Goal: Task Accomplishment & Management: Manage account settings

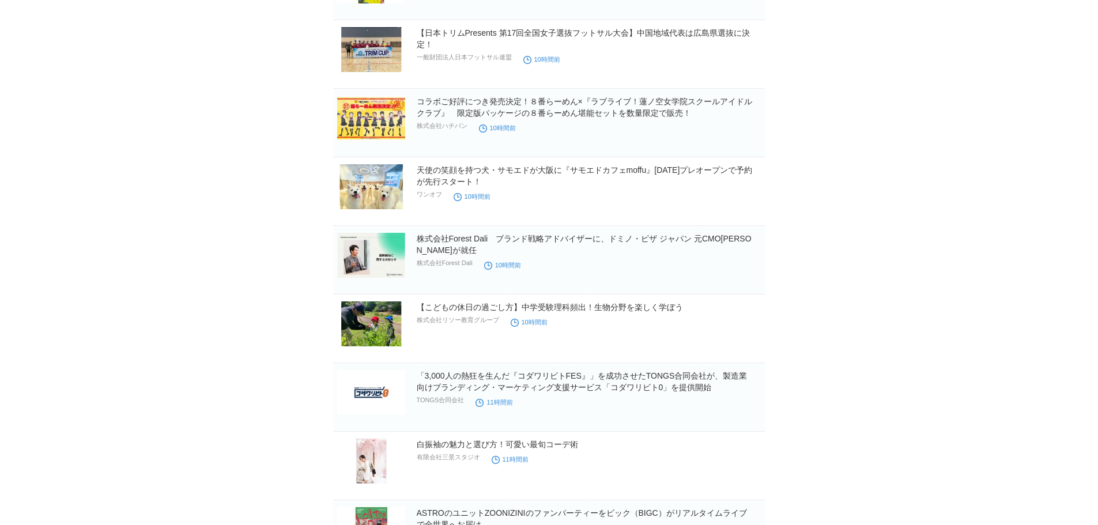
scroll to position [3604, 0]
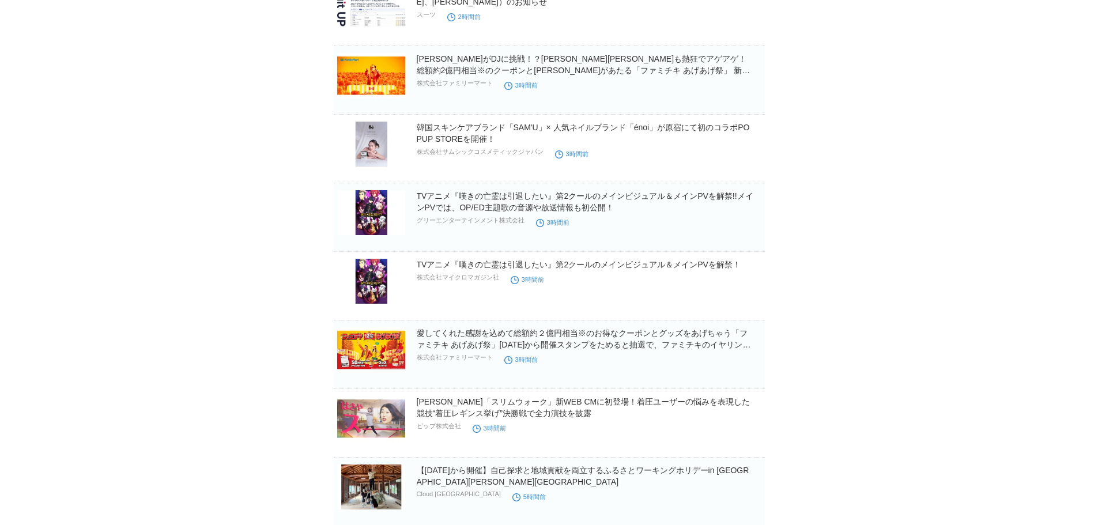
scroll to position [0, 0]
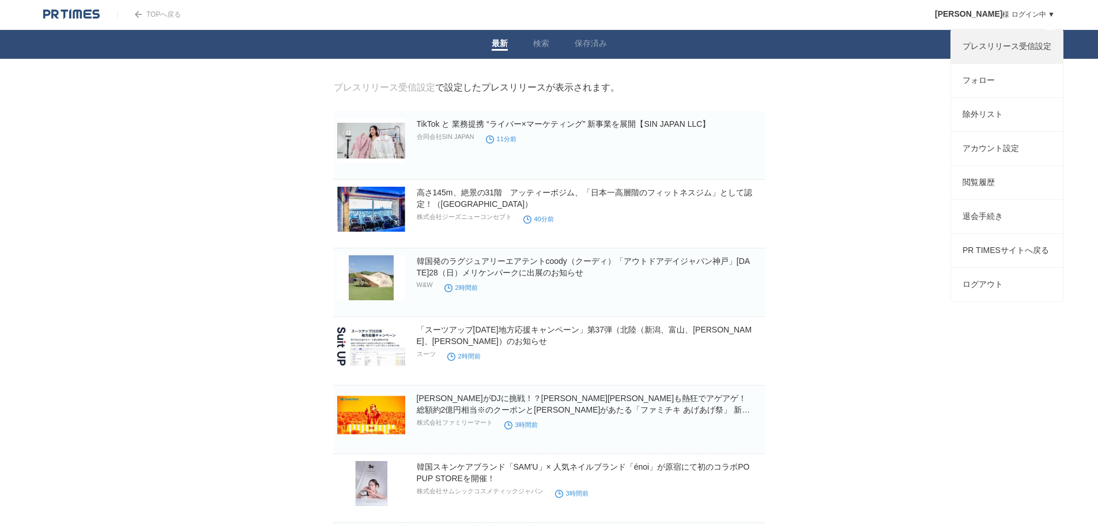
click at [1019, 46] on link "プレスリリース受信設定" at bounding box center [1007, 46] width 112 height 33
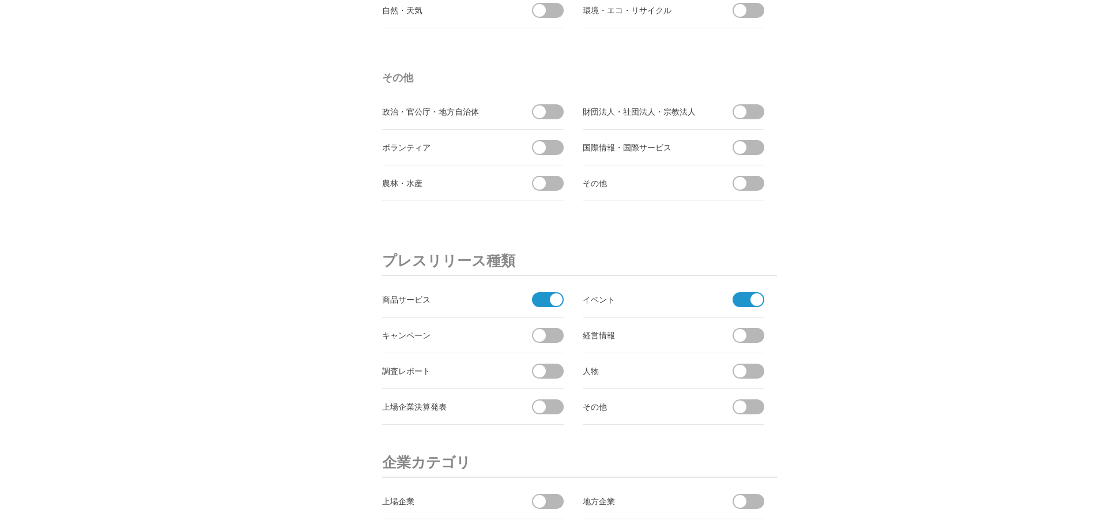
scroll to position [3901, 0]
